Goal: Task Accomplishment & Management: Manage account settings

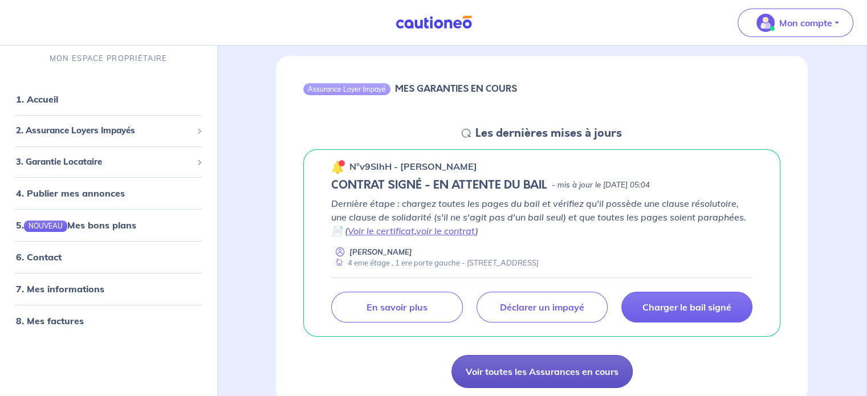
scroll to position [63, 0]
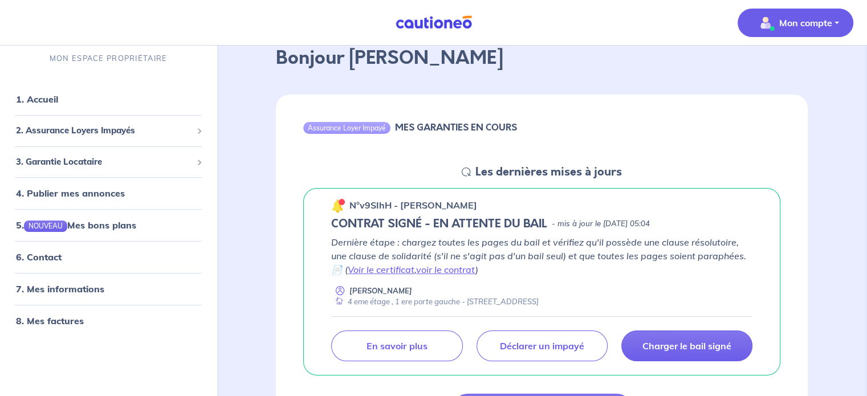
drag, startPoint x: 781, startPoint y: 16, endPoint x: 781, endPoint y: 23, distance: 6.8
click at [781, 18] on p "Mon compte" at bounding box center [806, 23] width 53 height 14
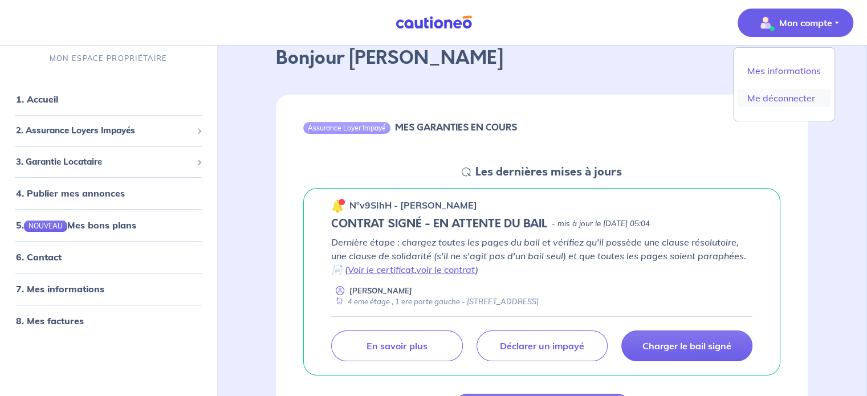
click at [805, 99] on link "Me déconnecter" at bounding box center [785, 98] width 92 height 18
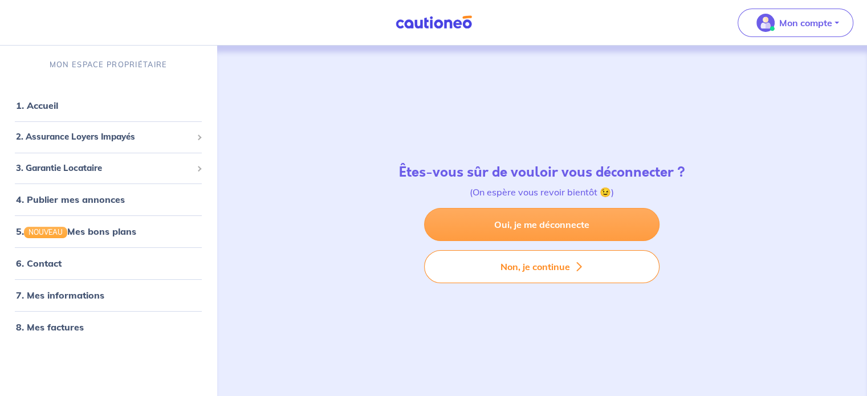
click at [561, 222] on link "Oui, je me déconnecte" at bounding box center [542, 224] width 236 height 33
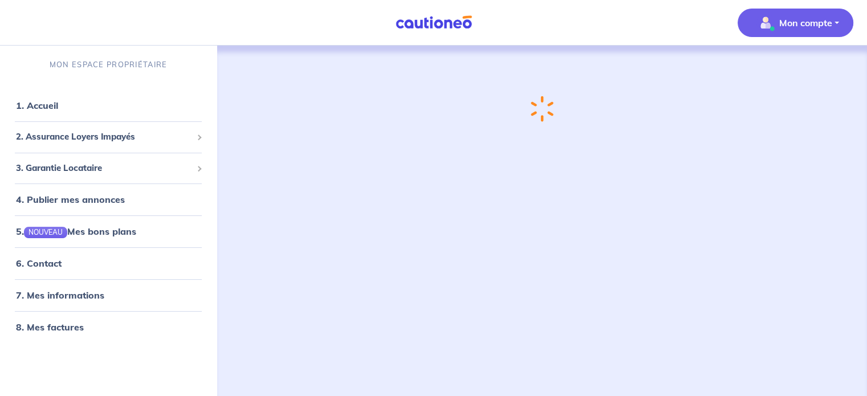
click at [811, 34] on button "Mon compte" at bounding box center [796, 23] width 116 height 29
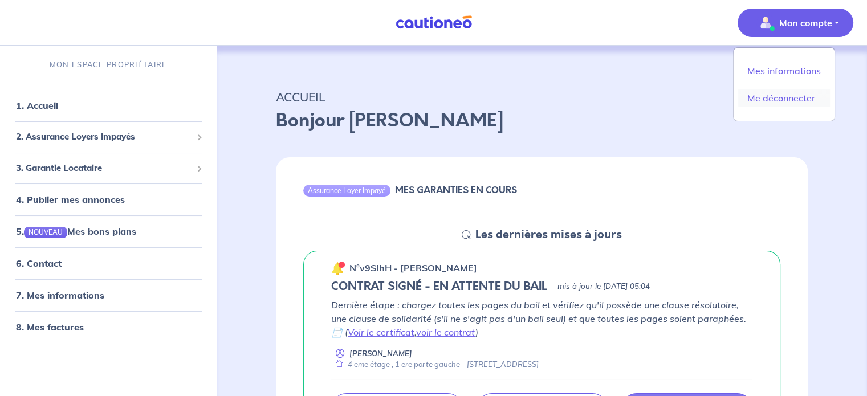
click at [777, 93] on link "Me déconnecter" at bounding box center [785, 98] width 92 height 18
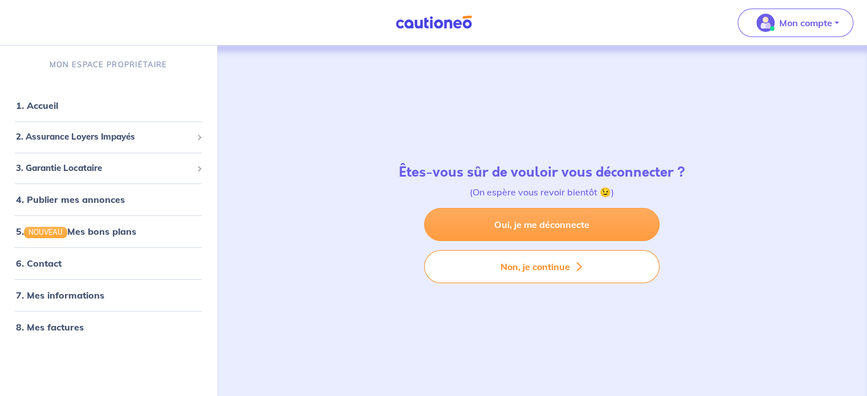
click at [546, 224] on link "Oui, je me déconnecte" at bounding box center [542, 224] width 236 height 33
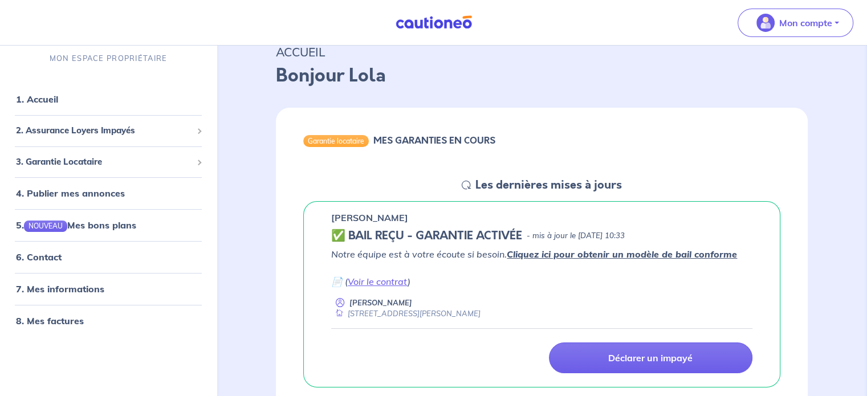
scroll to position [114, 0]
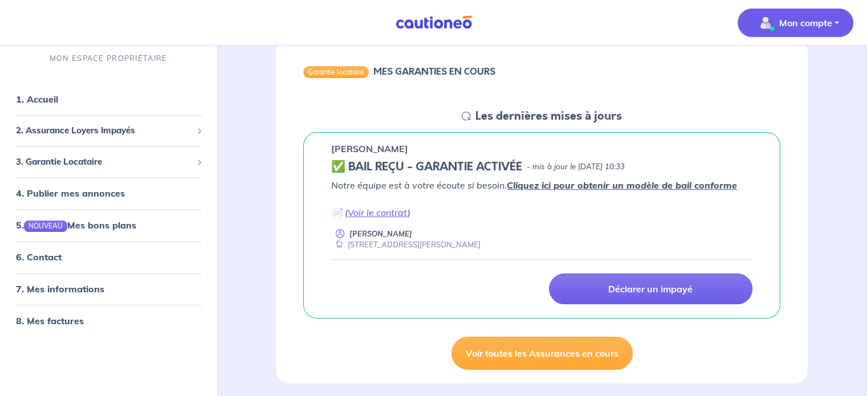
click at [796, 19] on p "Mon compte" at bounding box center [806, 23] width 53 height 14
click at [776, 101] on link "Me déconnecter" at bounding box center [785, 98] width 92 height 18
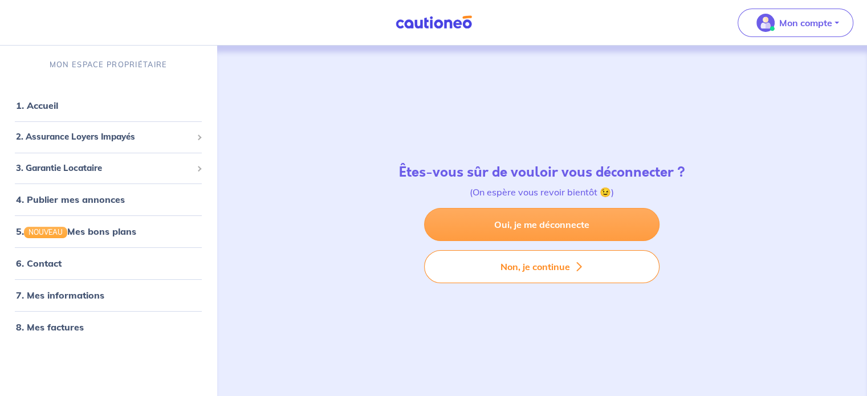
click at [558, 237] on link "Oui, je me déconnecte" at bounding box center [542, 224] width 236 height 33
